Goal: Task Accomplishment & Management: Use online tool/utility

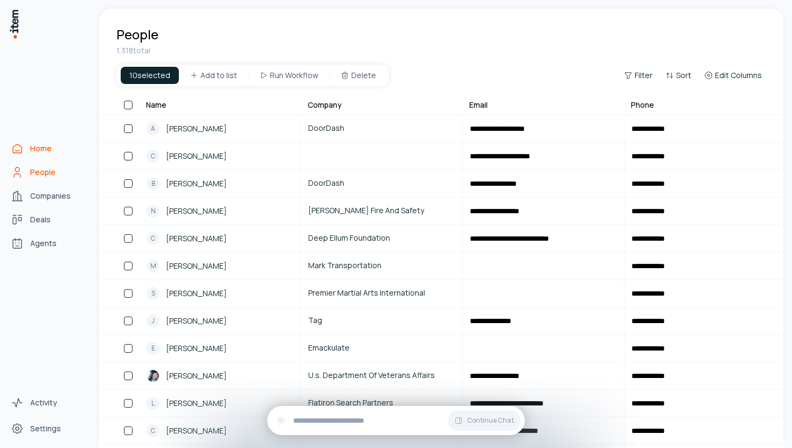
click at [20, 148] on icon "Home" at bounding box center [17, 148] width 13 height 13
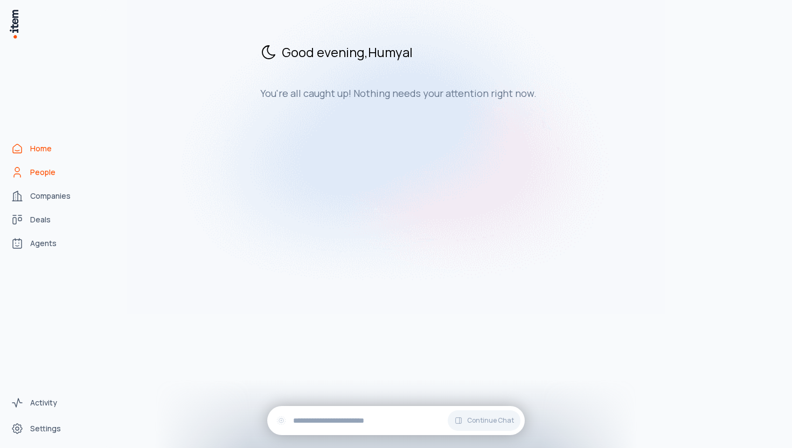
click at [41, 175] on span "People" at bounding box center [42, 172] width 25 height 11
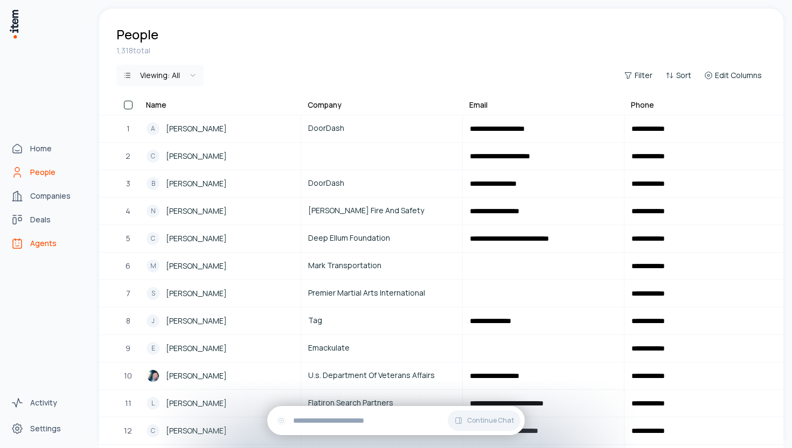
click at [39, 243] on span "Agents" at bounding box center [43, 243] width 26 height 11
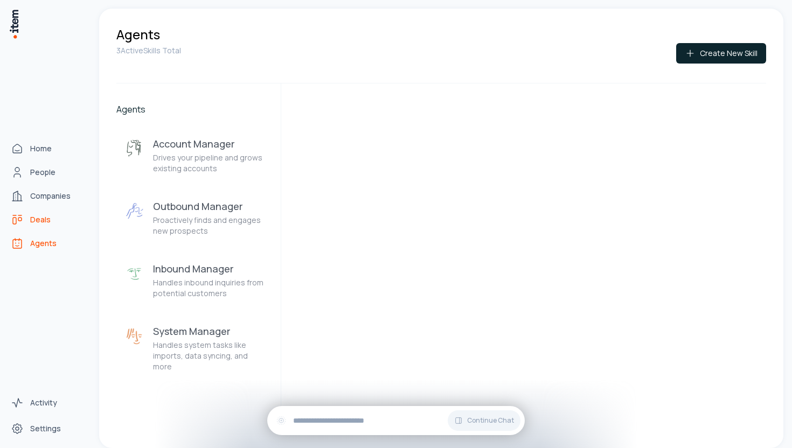
click at [44, 212] on link "Deals" at bounding box center [47, 220] width 82 height 22
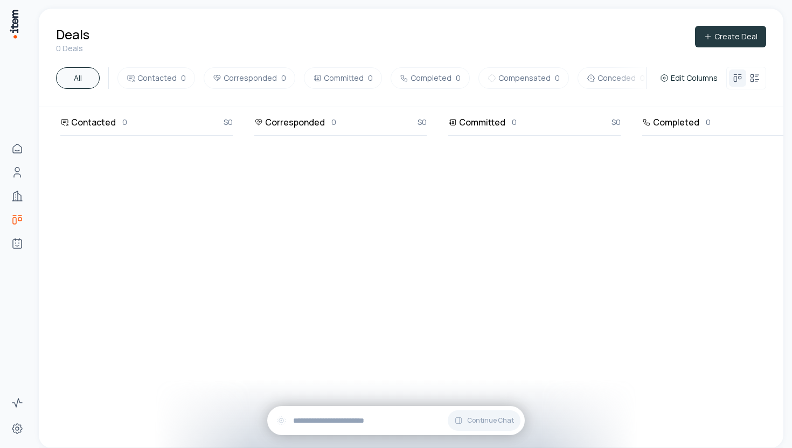
click at [718, 40] on button "Create Deal" at bounding box center [730, 37] width 71 height 22
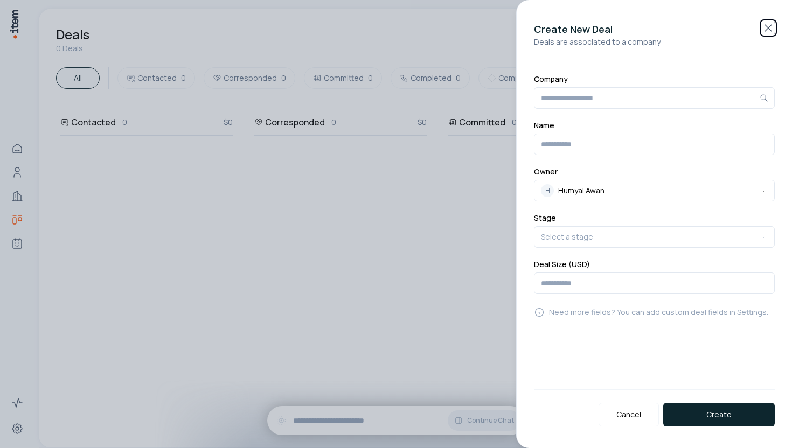
click at [770, 27] on icon "button" at bounding box center [768, 28] width 13 height 13
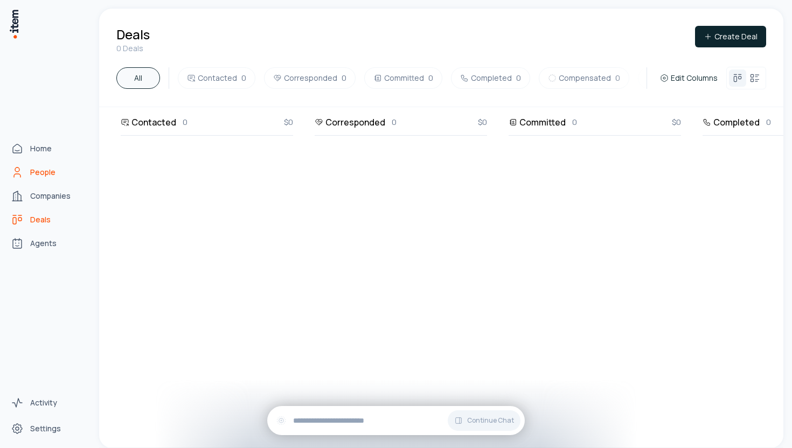
click at [36, 168] on span "People" at bounding box center [42, 172] width 25 height 11
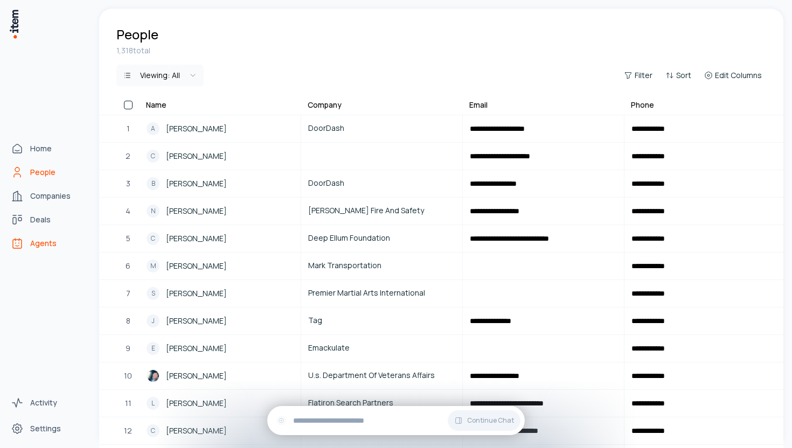
click at [41, 249] on link "Agents" at bounding box center [47, 244] width 82 height 22
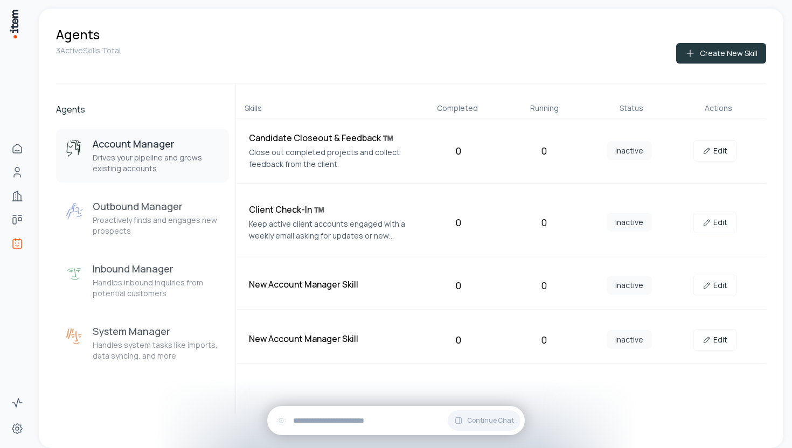
click at [709, 47] on button "Create New Skill" at bounding box center [721, 53] width 90 height 20
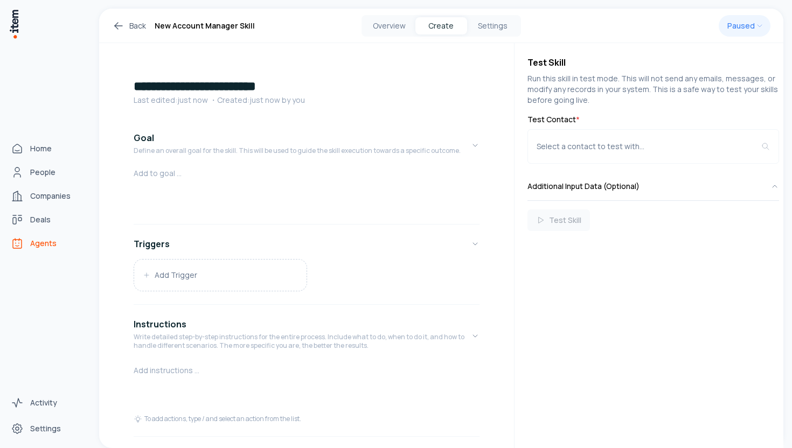
click at [36, 244] on span "Agents" at bounding box center [43, 243] width 26 height 11
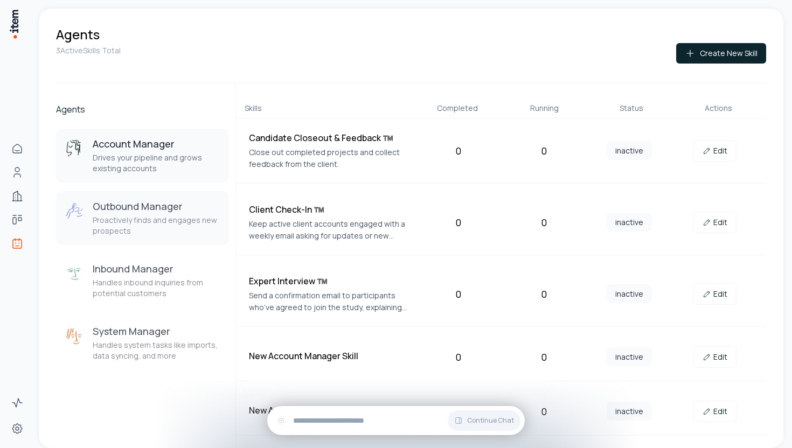
click at [140, 213] on div "Outbound Manager Proactively finds and engages new prospects" at bounding box center [157, 218] width 128 height 37
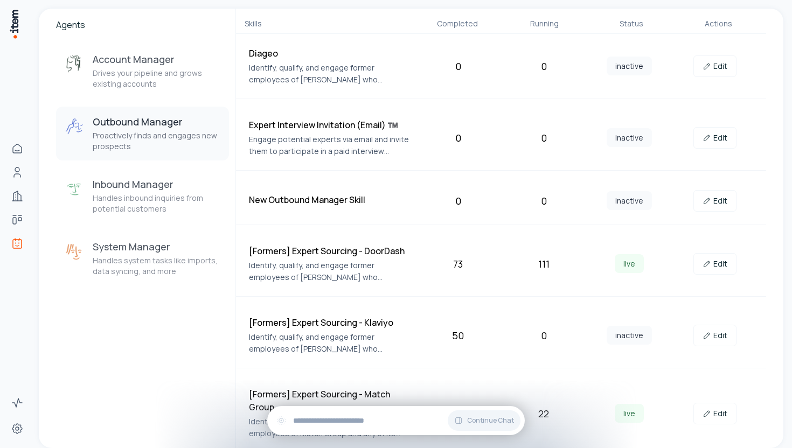
scroll to position [91, 0]
